Goal: Complete application form: Complete application form

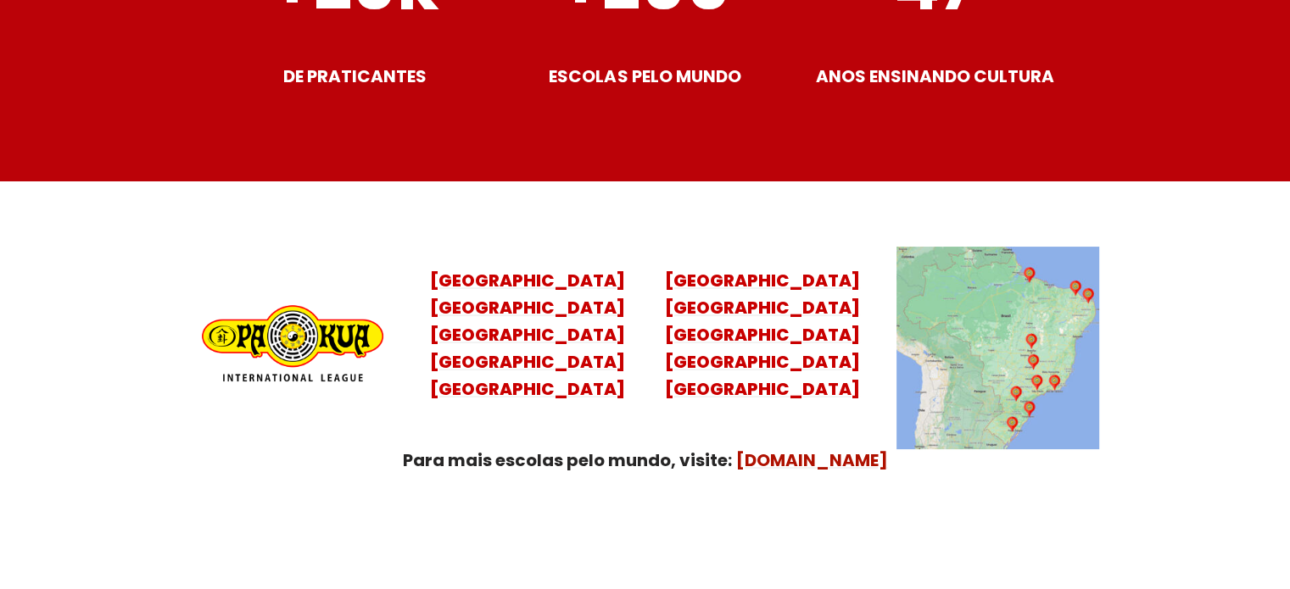
scroll to position [6783, 0]
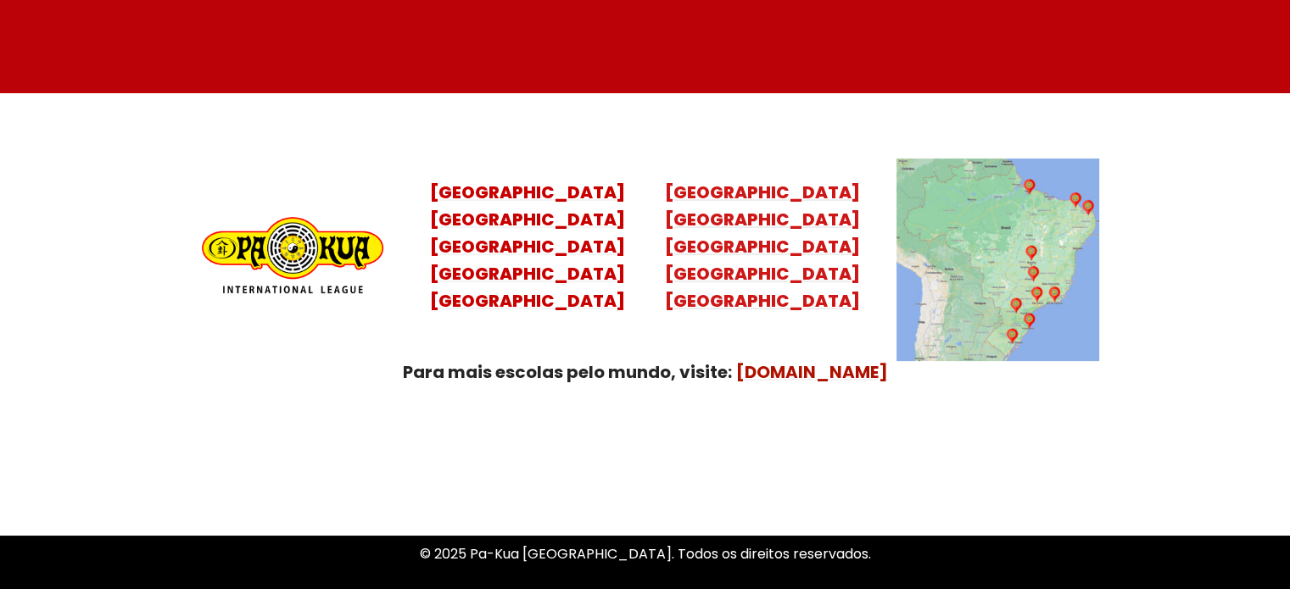
click at [765, 260] on mark "Minas Gerais Distrito Federal Rio Grande do Norte" at bounding box center [762, 274] width 195 height 78
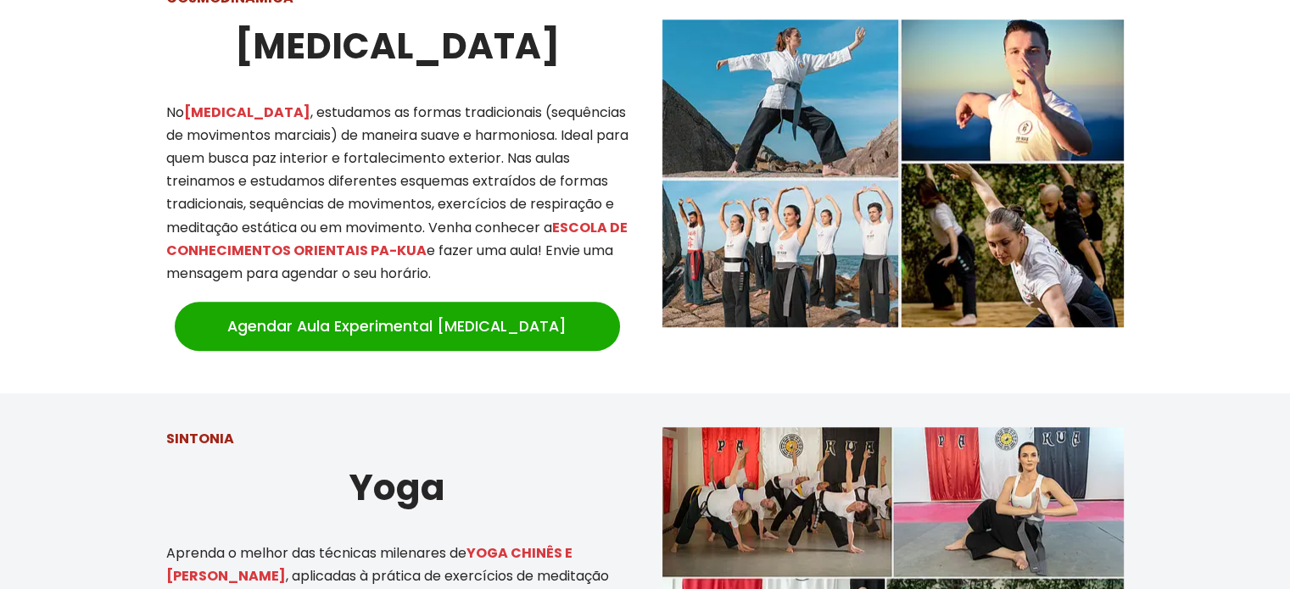
scroll to position [1430, 0]
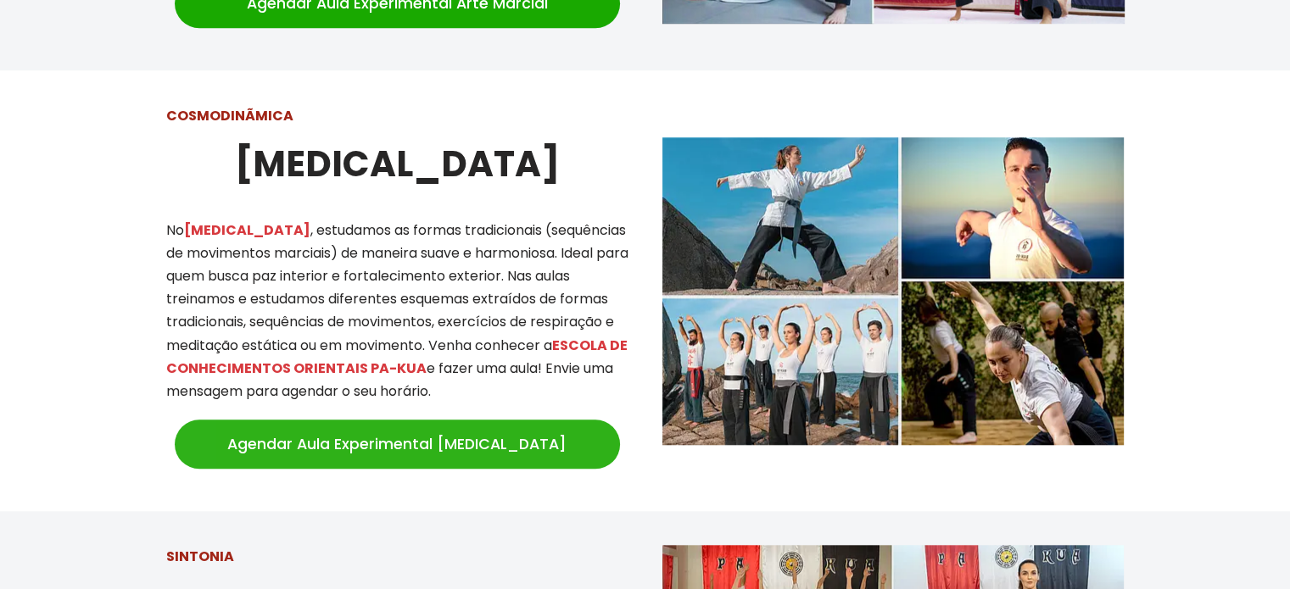
click at [426, 429] on link "Agendar Aula Experimental [MEDICAL_DATA]" at bounding box center [397, 444] width 445 height 49
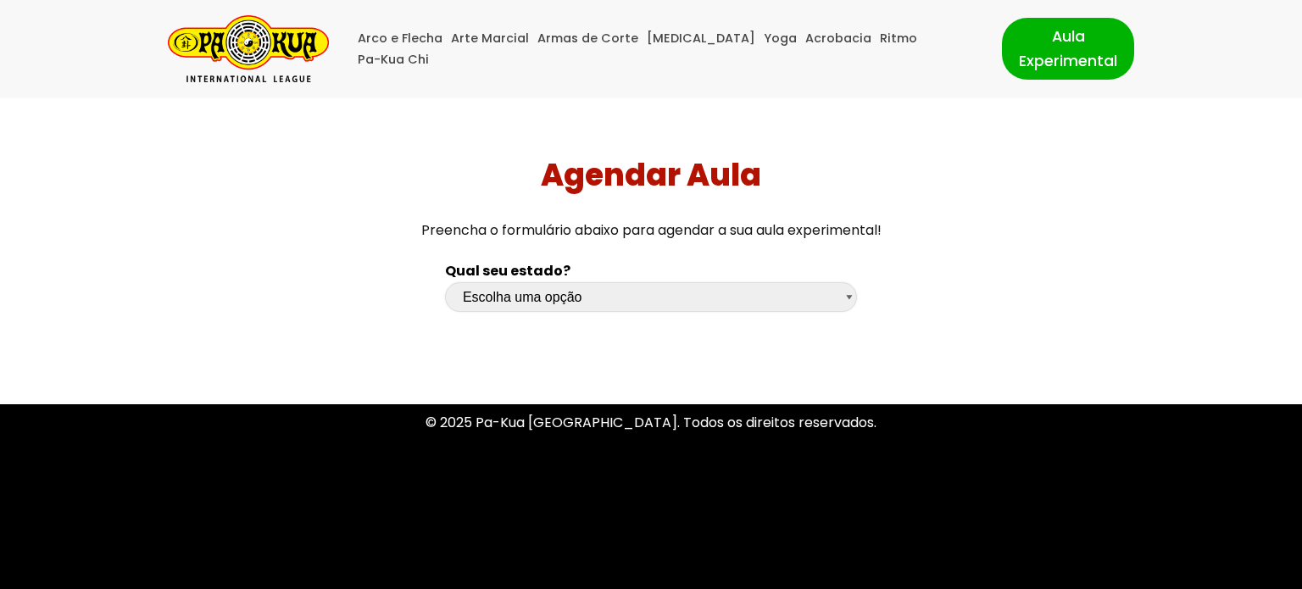
click at [848, 299] on select "Escolha uma opção Rio Grande do Sul Santa Catarina Paraná São Paulo Rio de Jane…" at bounding box center [651, 297] width 412 height 30
select select "df"
click at [445, 282] on select "Escolha uma opção Rio Grande do Sul Santa Catarina Paraná São Paulo Rio de Jane…" at bounding box center [651, 297] width 412 height 30
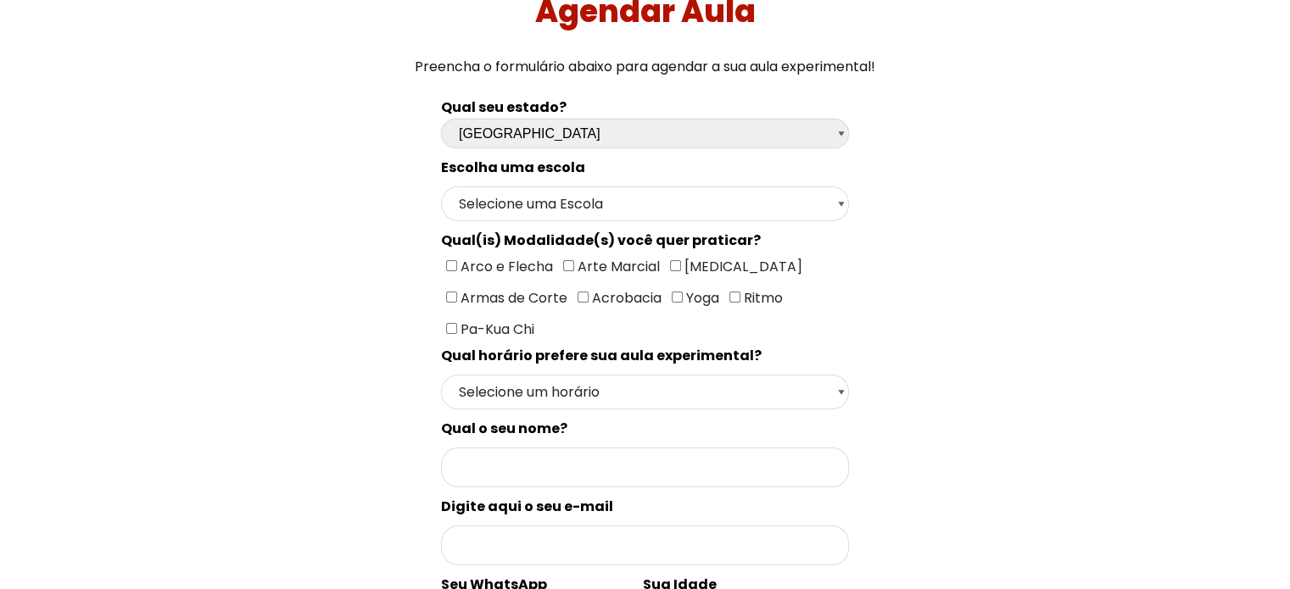
scroll to position [170, 0]
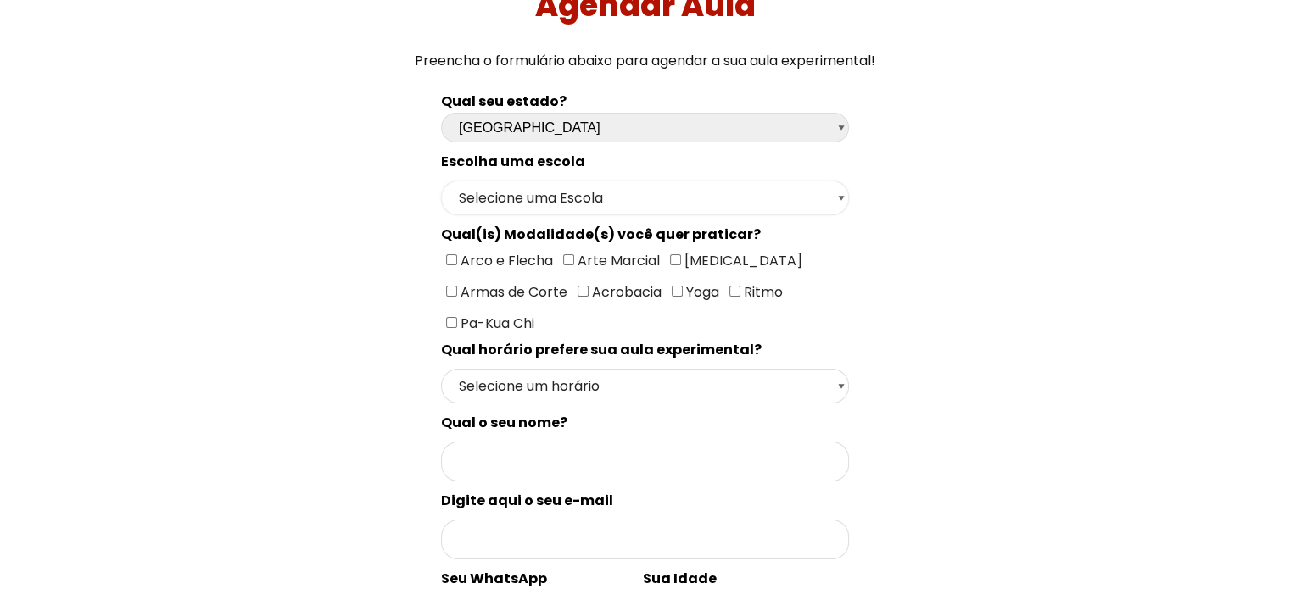
click at [843, 206] on select "Selecione uma Escola Brasília - Escola Brasília" at bounding box center [645, 198] width 408 height 35
select select "Brasília - Escola Brasília"
click at [441, 181] on select "Selecione uma Escola Brasília - Escola Brasília" at bounding box center [645, 198] width 408 height 35
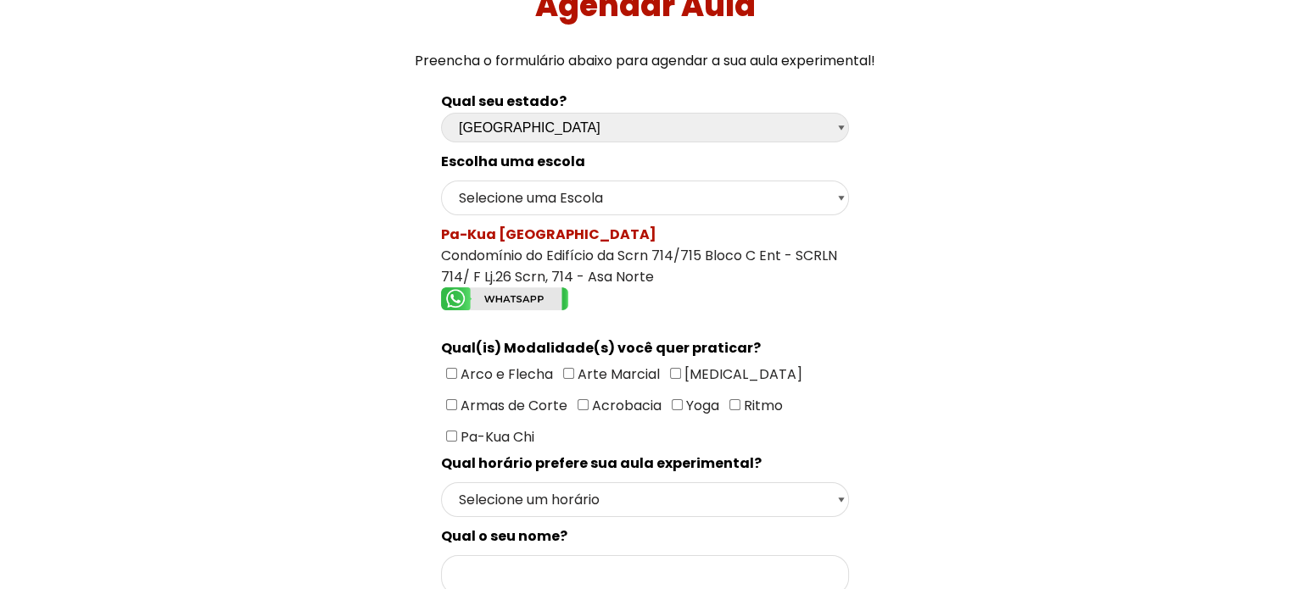
click at [672, 369] on input"] "[MEDICAL_DATA]" at bounding box center [675, 373] width 11 height 11
checkbox input"] "true"
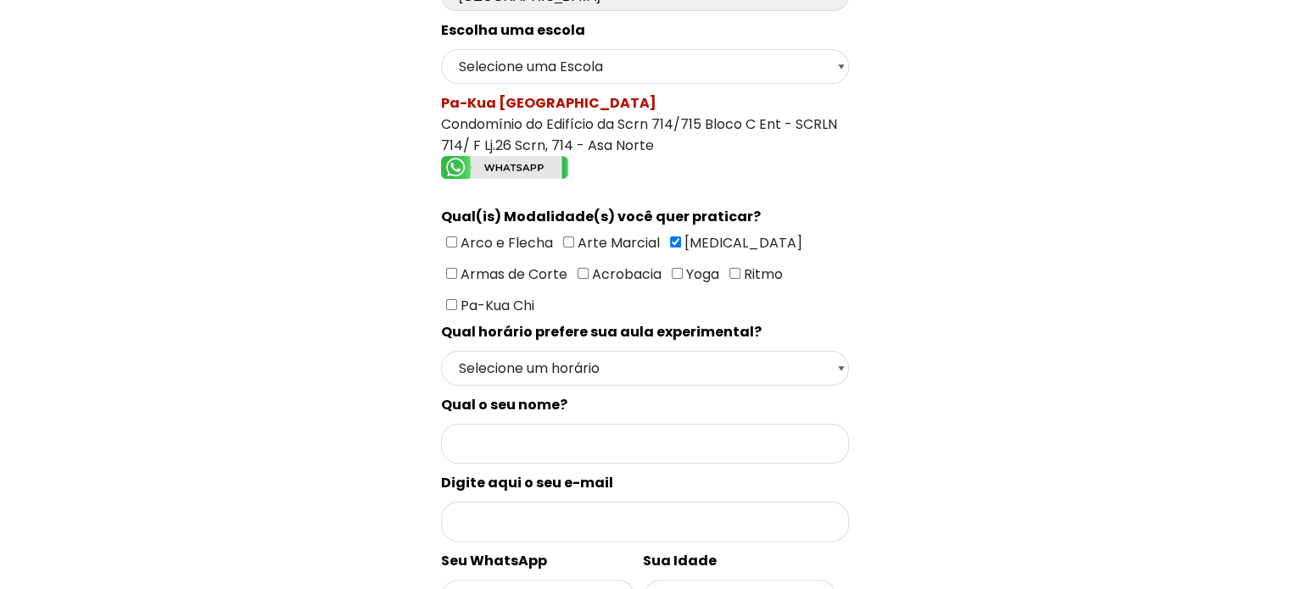
scroll to position [339, 0]
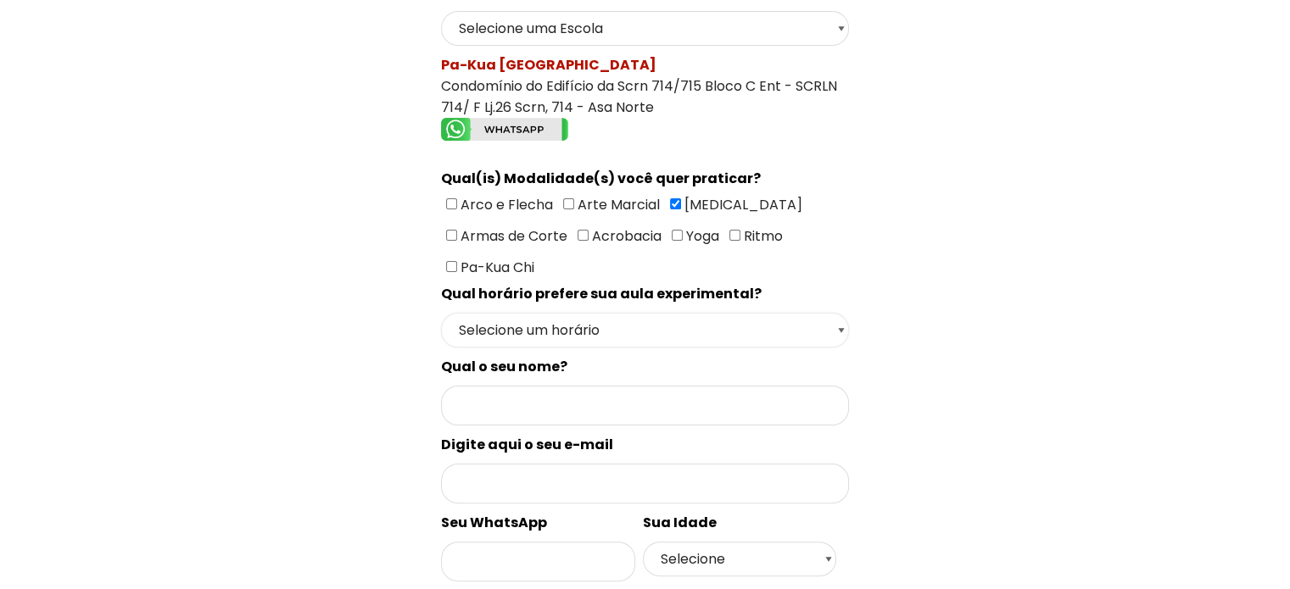
click at [833, 322] on select "Selecione um horário Manhã Tarde Noite" at bounding box center [645, 330] width 408 height 35
select select "Manhã"
click at [441, 313] on select "Selecione um horário Manhã Tarde Noite" at bounding box center [645, 330] width 408 height 35
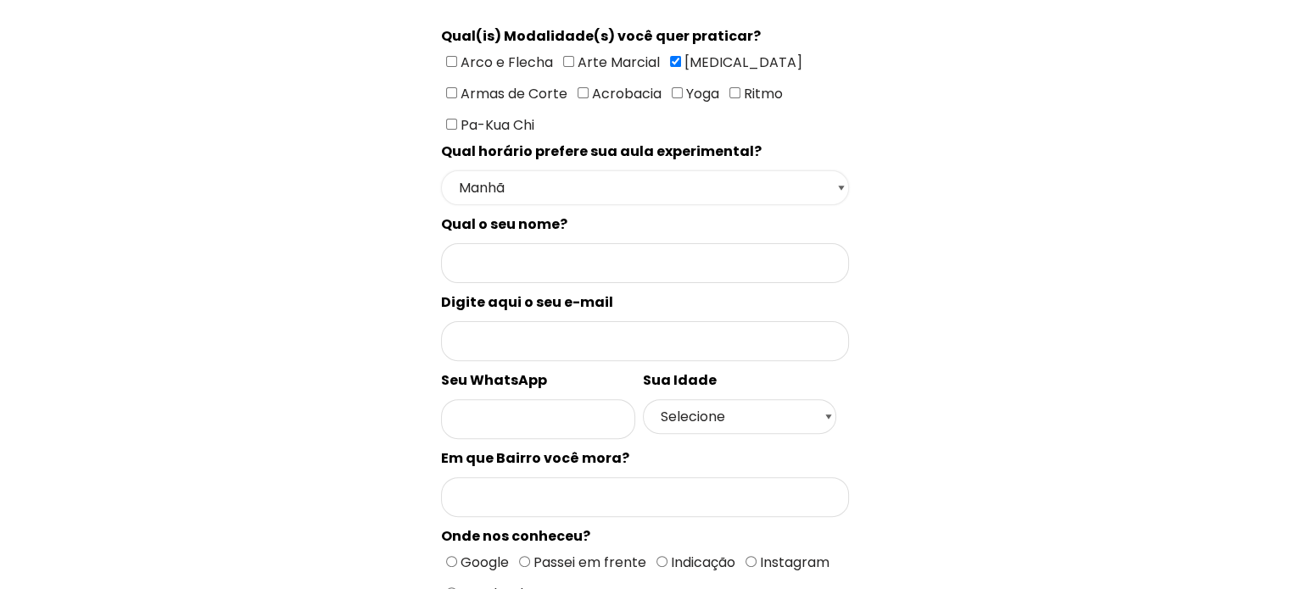
scroll to position [509, 0]
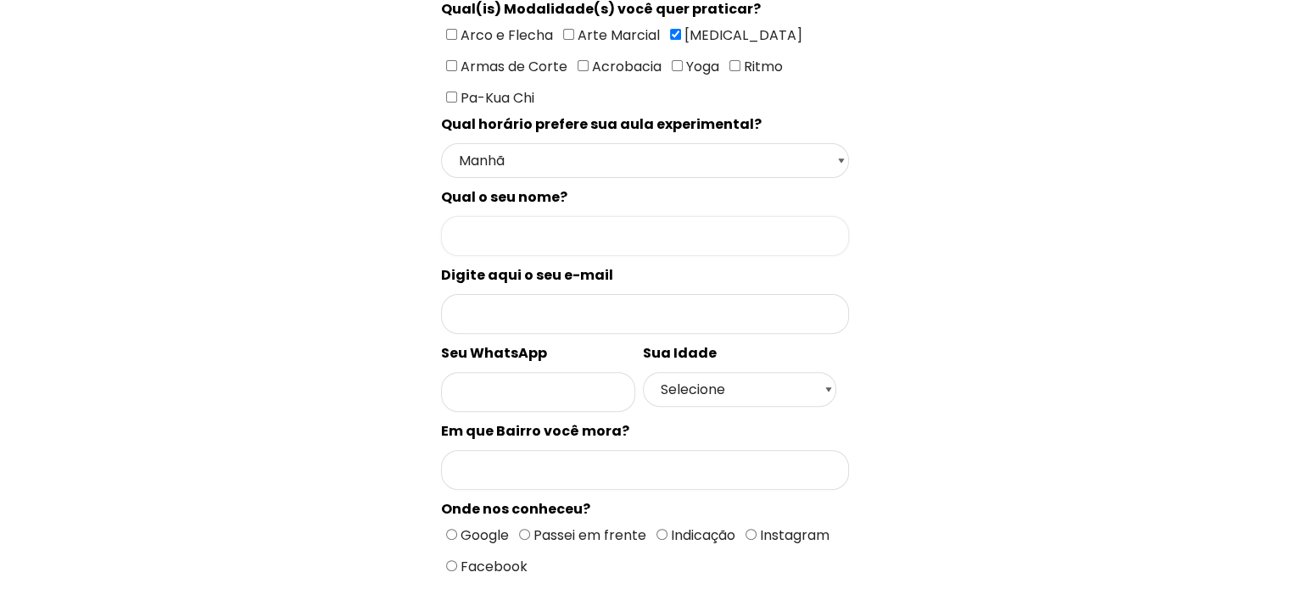
click at [610, 230] on input "Formulário de contacto" at bounding box center [645, 236] width 408 height 40
click at [929, 218] on div "Qual seu estado? Escolha uma opção Rio Grande do Sul Santa Catarina Paraná São …" at bounding box center [644, 249] width 903 height 1014
click at [502, 219] on input "Formulário de contacto" at bounding box center [645, 236] width 408 height 40
type input "João Balbino"
click at [480, 308] on input "Formulário de contacto" at bounding box center [645, 314] width 408 height 40
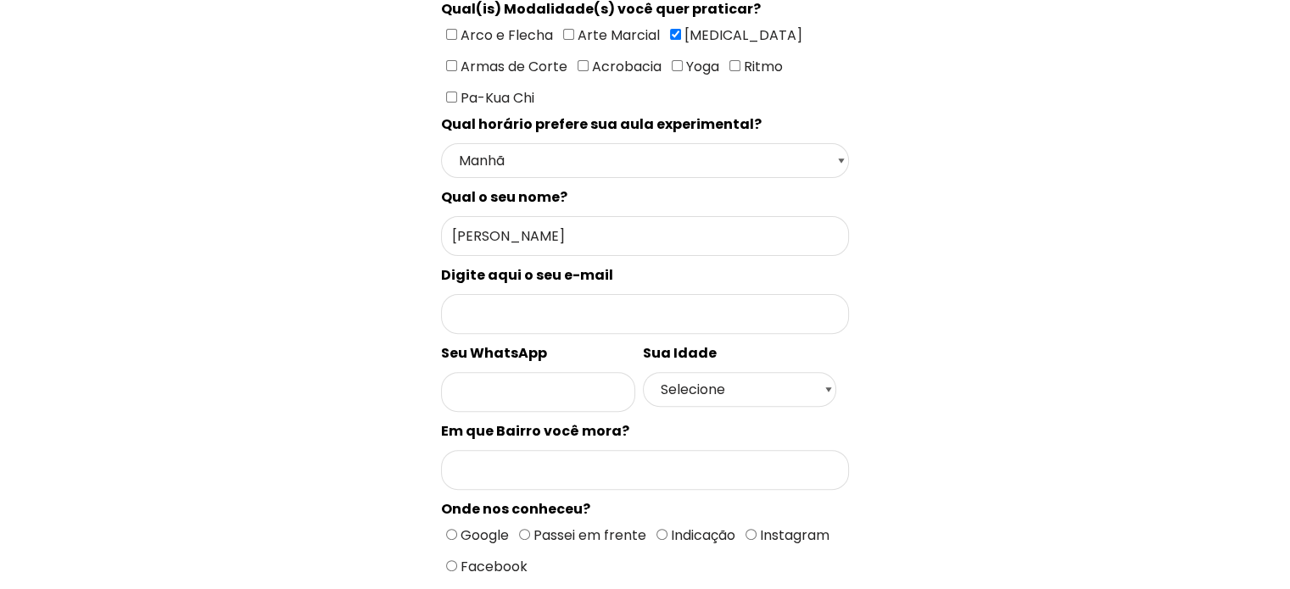
click at [956, 243] on div "Qual seu estado? Escolha uma opção Rio Grande do Sul Santa Catarina Paraná São …" at bounding box center [644, 249] width 903 height 1014
click at [475, 308] on input "Formulário de contacto" at bounding box center [645, 314] width 408 height 40
type input "jbbalbino@gmail.com"
type input "61981657899"
click at [783, 372] on select "Selecione 18 19 20 21 22 23 24 25 26 27 28 29 30 31 32 33 34 35 36 37 38 39 40 …" at bounding box center [740, 389] width 194 height 35
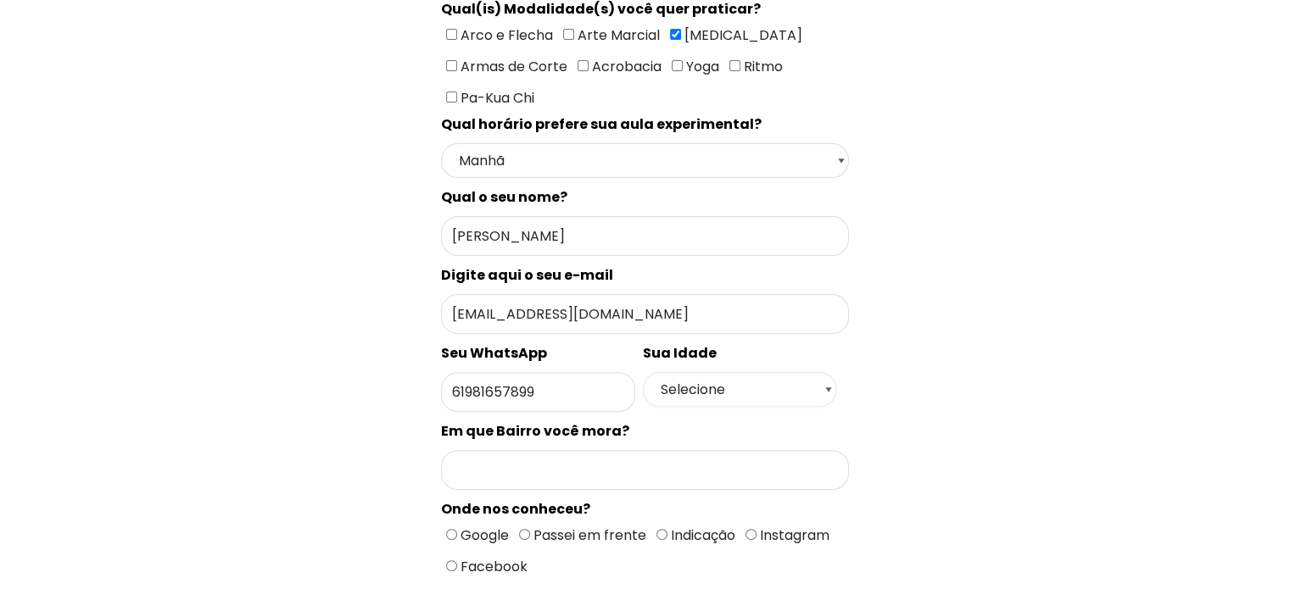
select select "47"
click at [643, 372] on select "Selecione 18 19 20 21 22 23 24 25 26 27 28 29 30 31 32 33 34 35 36 37 38 39 40 …" at bounding box center [740, 389] width 194 height 35
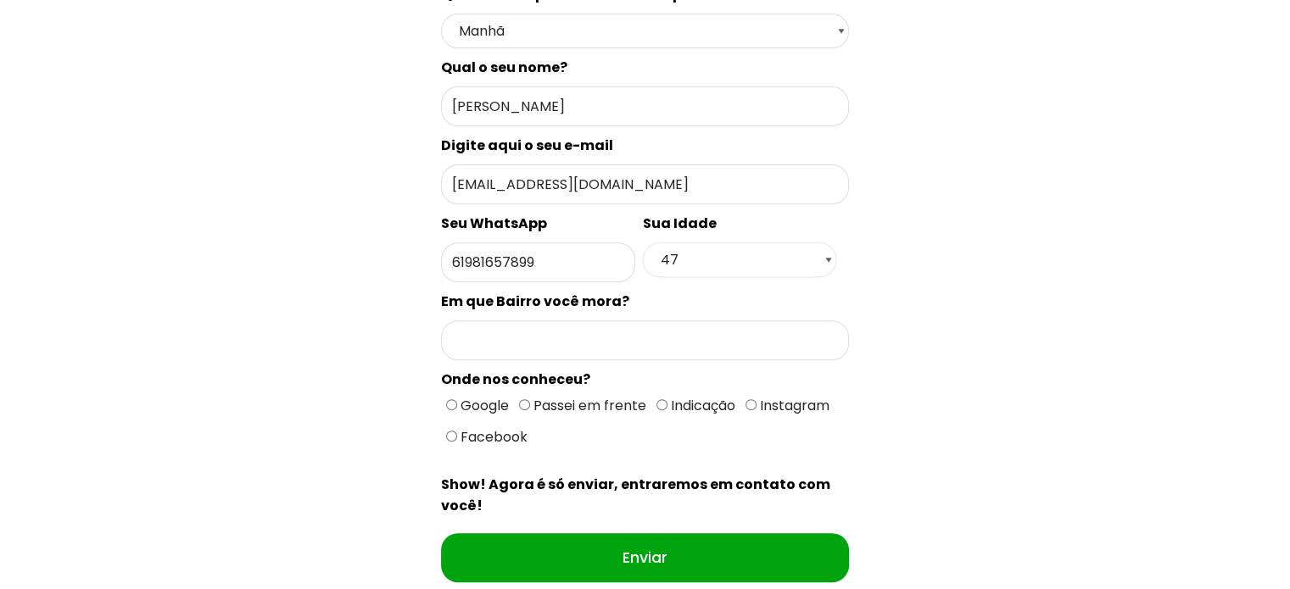
scroll to position [678, 0]
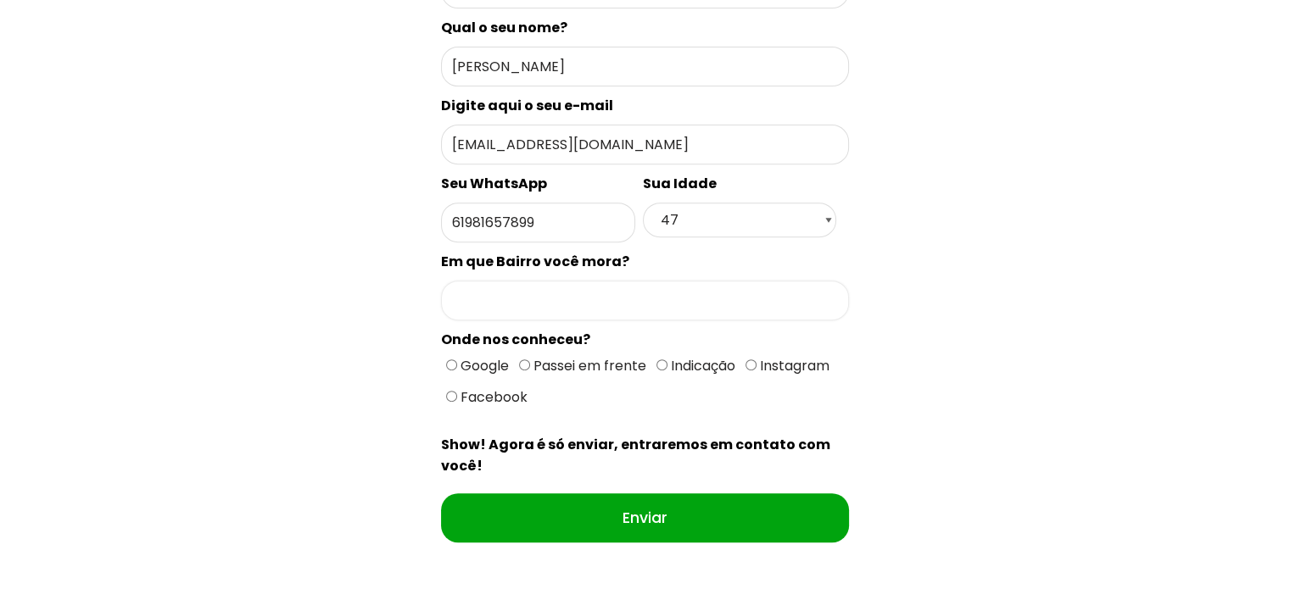
click at [525, 281] on input "Formulário de contacto" at bounding box center [645, 301] width 408 height 40
drag, startPoint x: 519, startPoint y: 284, endPoint x: 355, endPoint y: 301, distance: 164.5
click at [355, 301] on div "Qual seu estado? Escolha uma opção Rio Grande do Sul Santa Catarina Paraná São …" at bounding box center [644, 80] width 903 height 1014
type input "Ta"
click at [449, 360] on input "Google" at bounding box center [451, 365] width 11 height 11
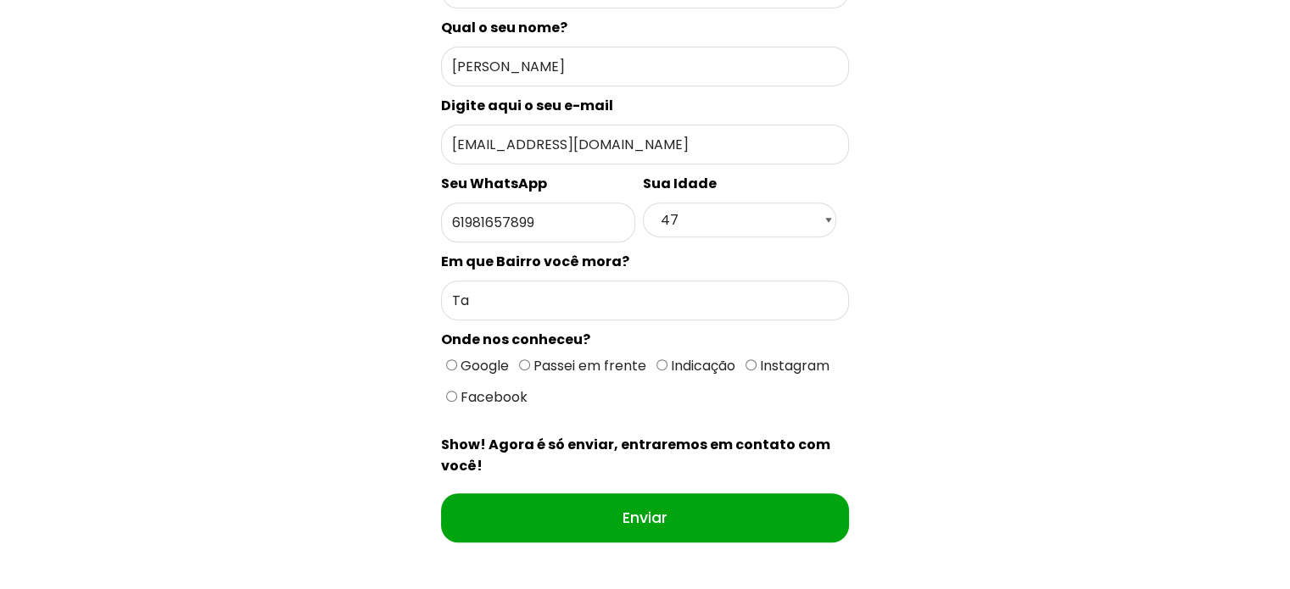
radio input "true"
type input "Asa Norte"
click at [890, 355] on div "Qual seu estado? Escolha uma opção Rio Grande do Sul Santa Catarina Paraná São …" at bounding box center [644, 80] width 903 height 1014
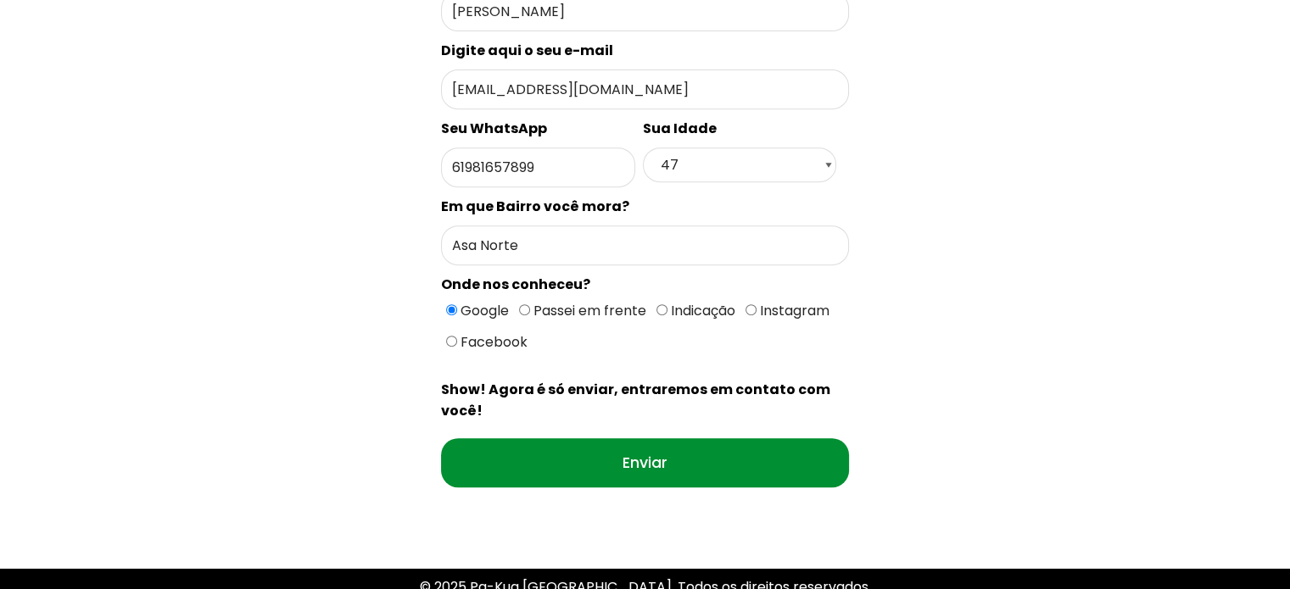
scroll to position [763, 0]
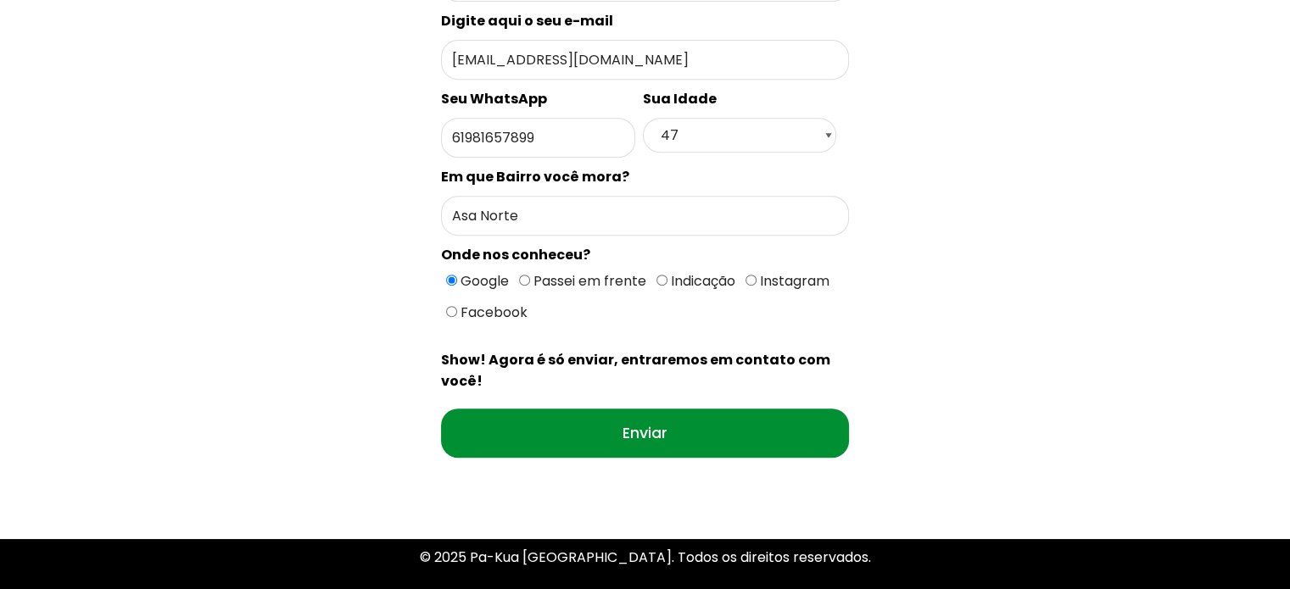
click at [675, 409] on input "Enviar" at bounding box center [645, 433] width 408 height 49
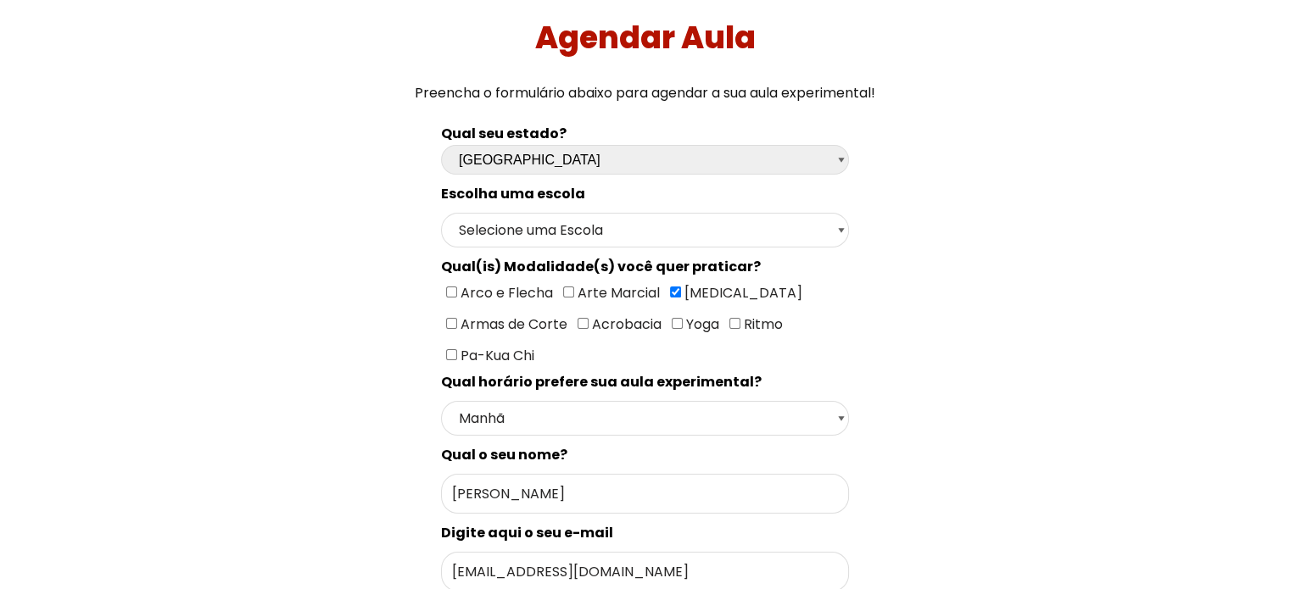
scroll to position [0, 0]
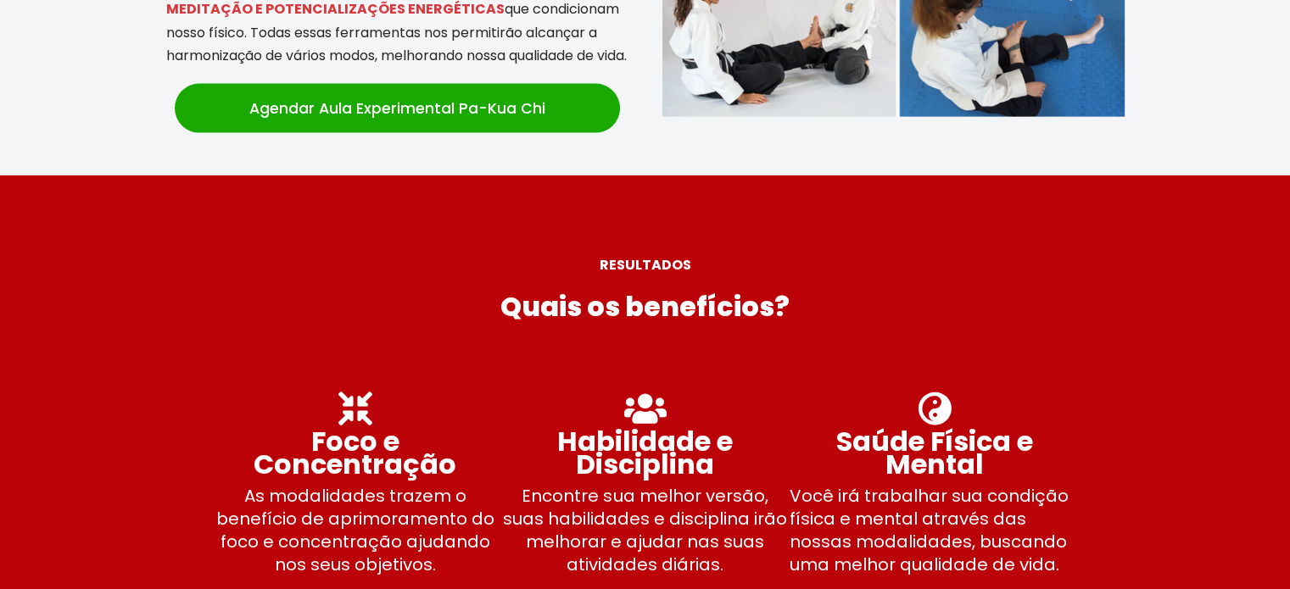
scroll to position [3550, 0]
